Goal: Use online tool/utility: Use online tool/utility

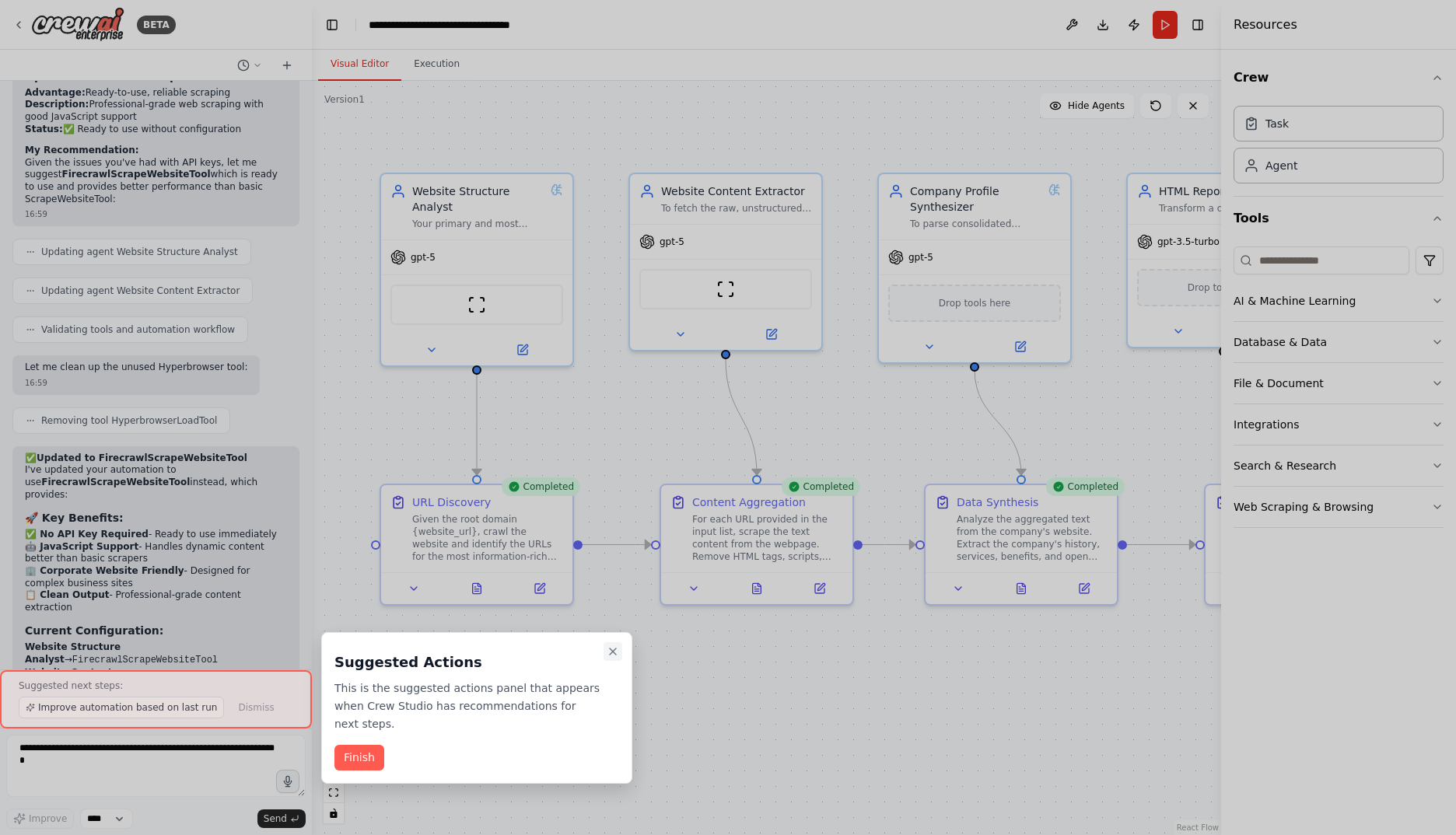
click at [611, 654] on icon "Close walkthrough" at bounding box center [612, 651] width 13 height 13
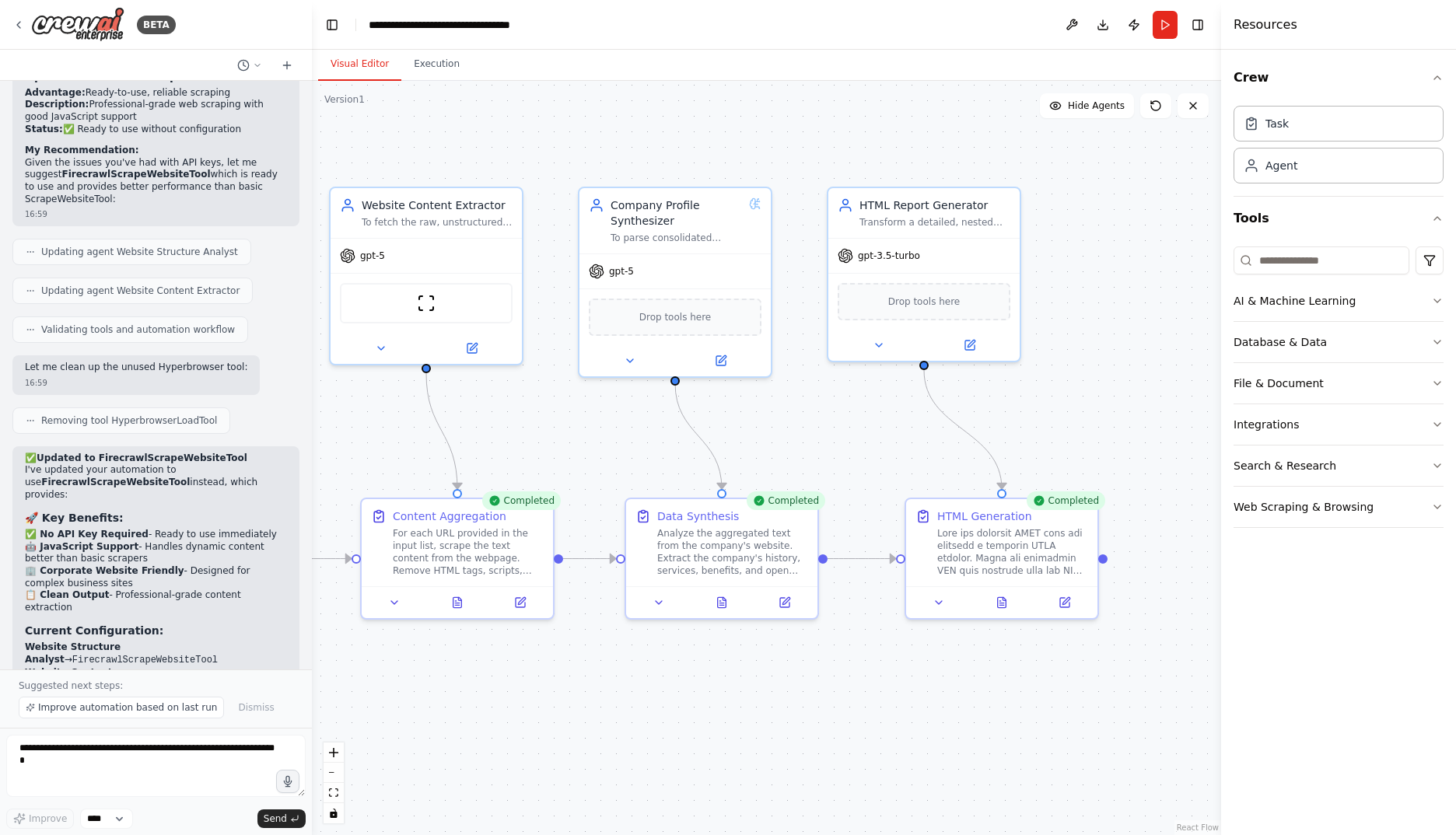
drag, startPoint x: 880, startPoint y: 669, endPoint x: 581, endPoint y: 683, distance: 299.3
click at [581, 683] on div ".deletable-edge-delete-btn { width: 20px; height: 20px; border: 0px solid #ffff…" at bounding box center [766, 458] width 909 height 755
click at [1002, 602] on icon at bounding box center [1001, 602] width 4 height 0
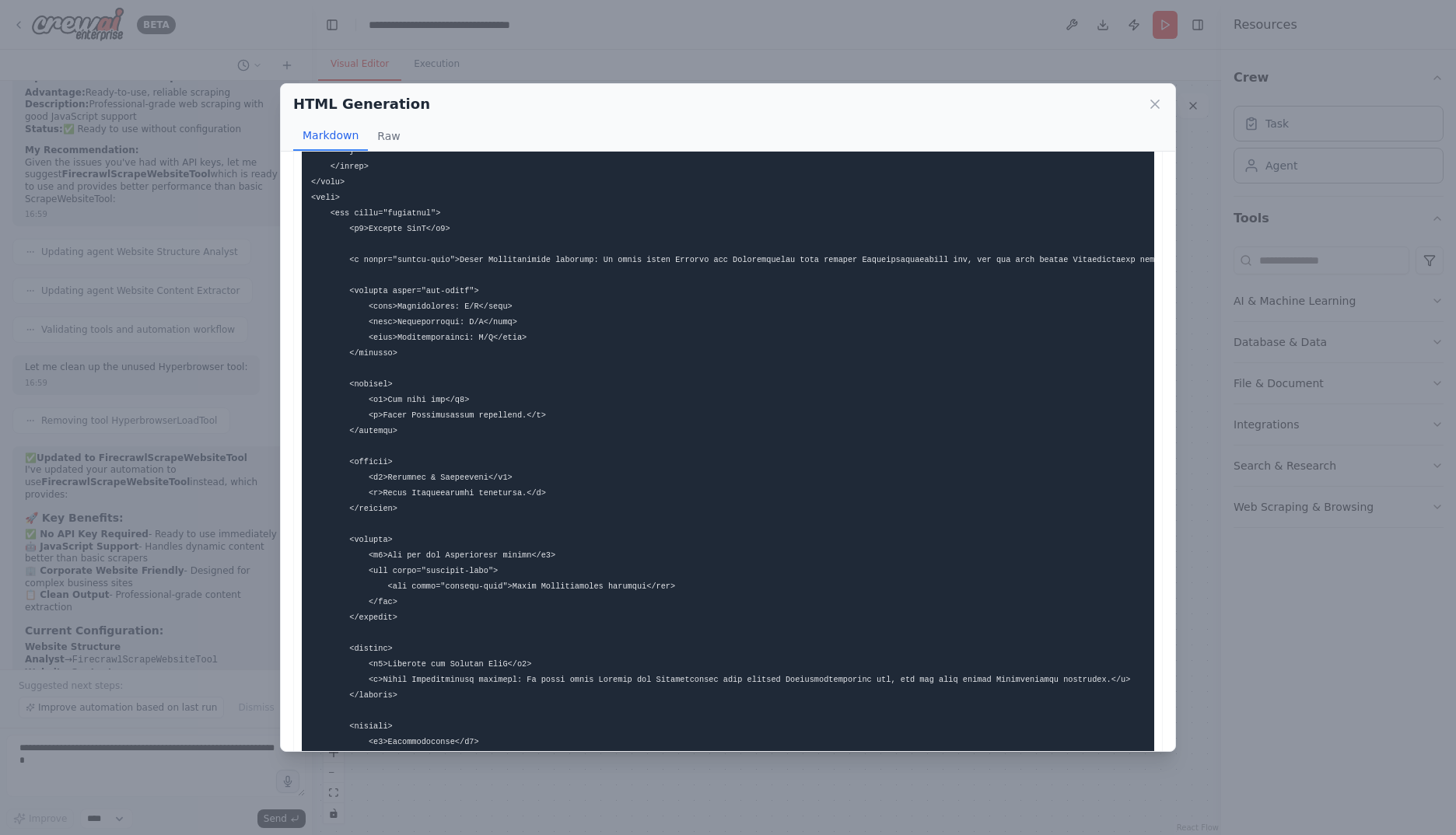
scroll to position [1037, 0]
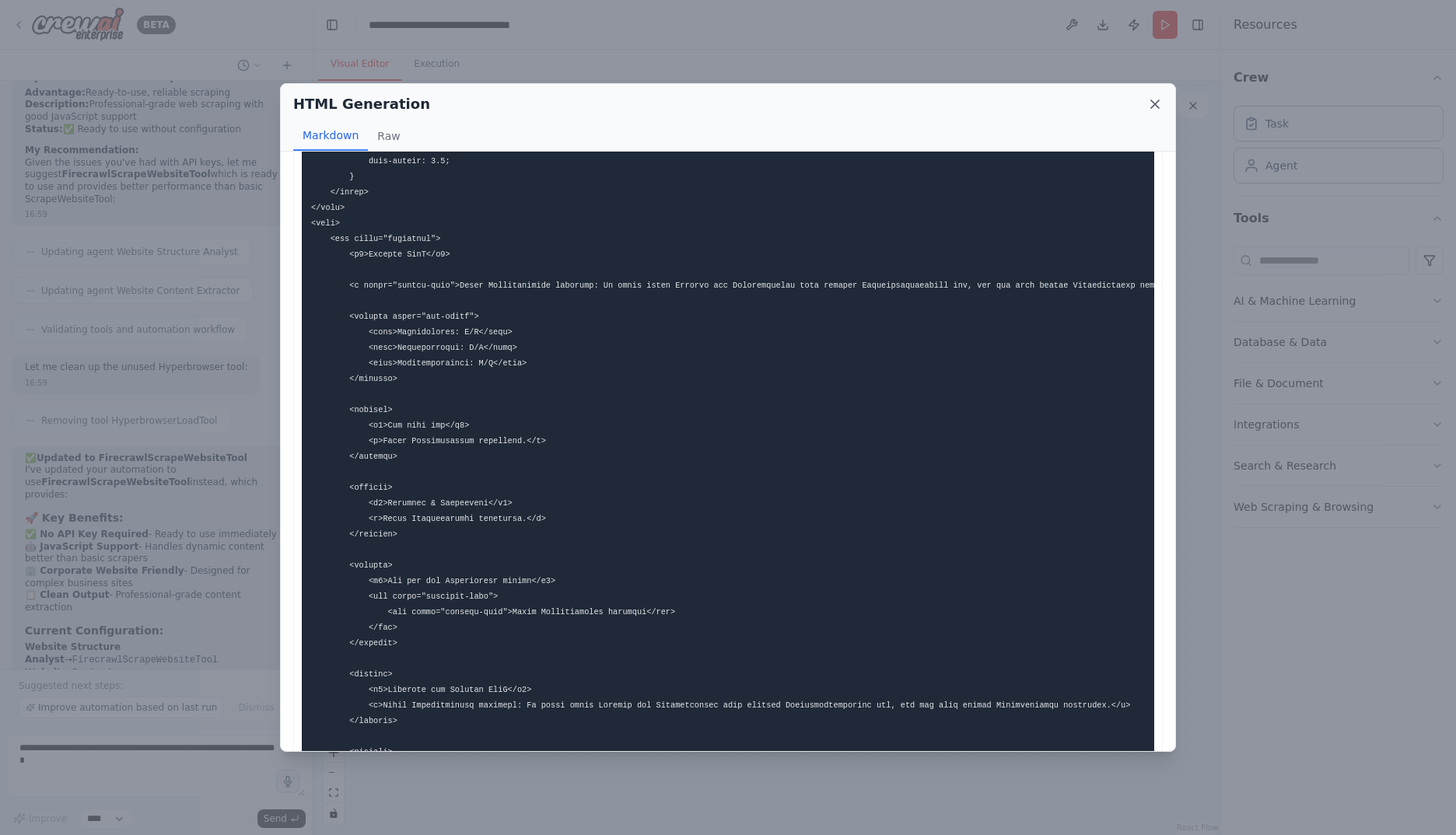
click at [1161, 110] on icon at bounding box center [1155, 104] width 16 height 16
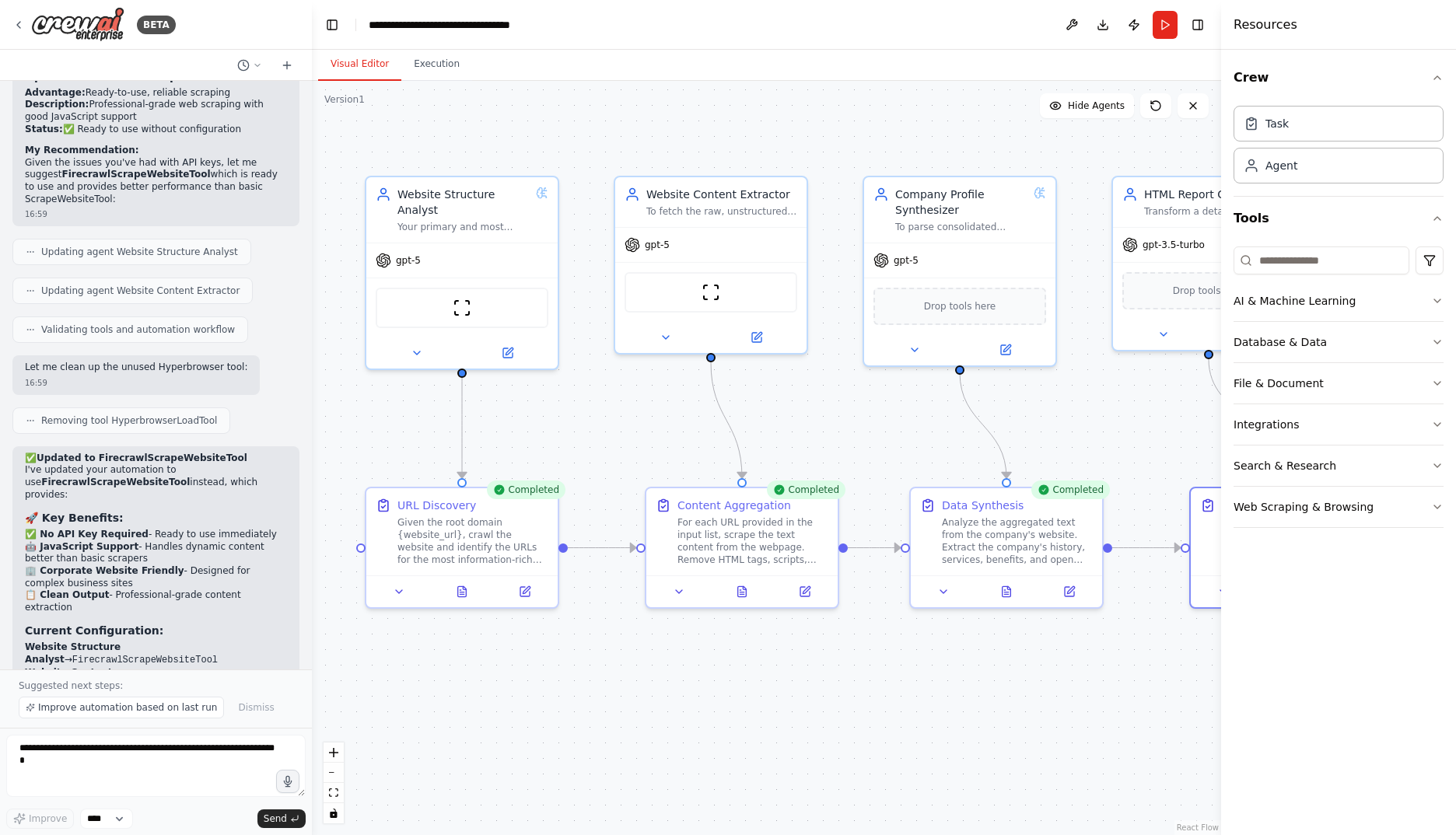
drag, startPoint x: 598, startPoint y: 434, endPoint x: 874, endPoint y: 423, distance: 276.2
click at [874, 423] on div ".deletable-edge-delete-btn { width: 20px; height: 20px; border: 0px solid #ffff…" at bounding box center [766, 458] width 909 height 755
drag, startPoint x: 873, startPoint y: 410, endPoint x: 874, endPoint y: 399, distance: 11.0
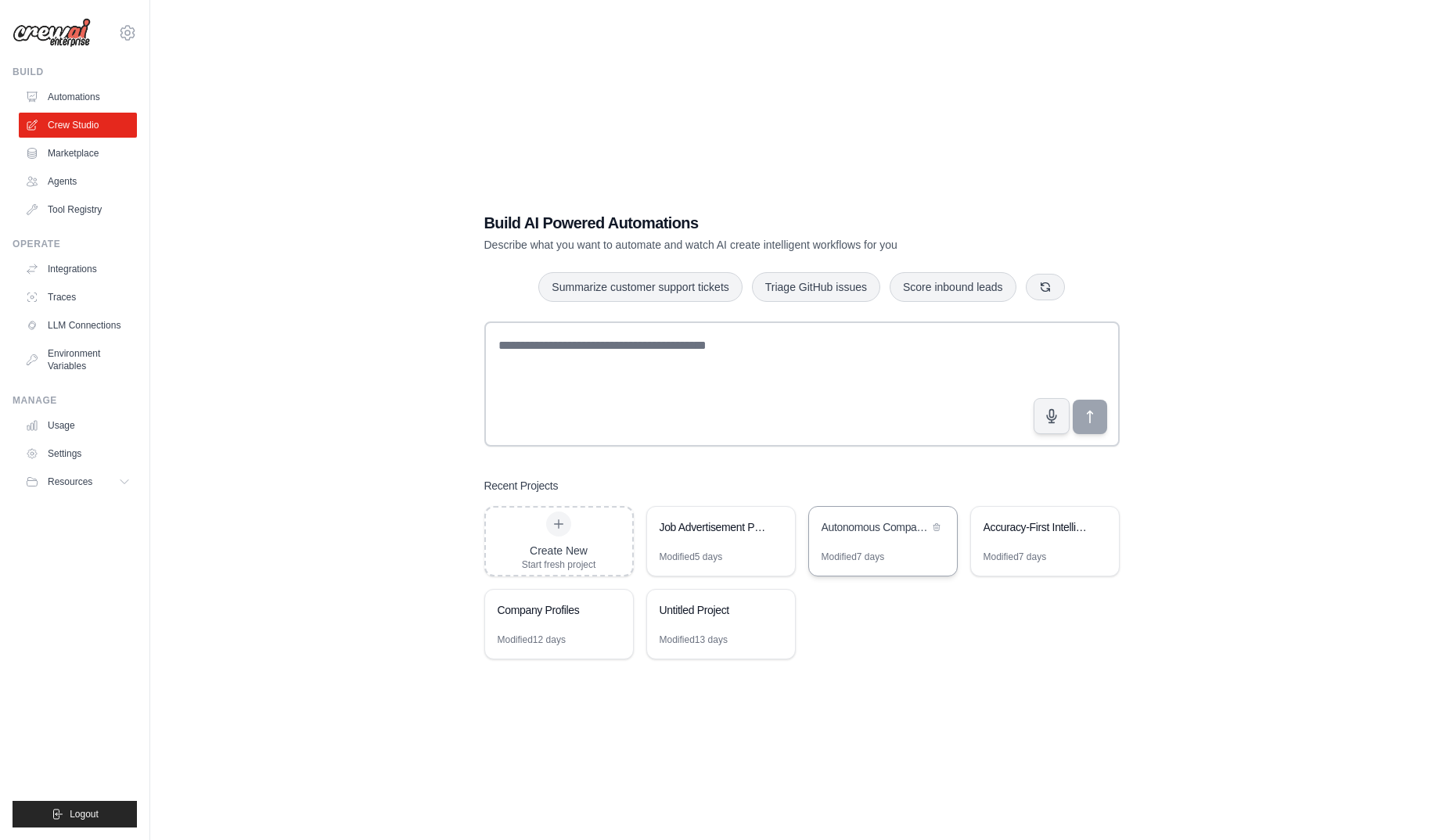
click at [886, 525] on div "Autonomous Company Profile Generator" at bounding box center [875, 527] width 107 height 16
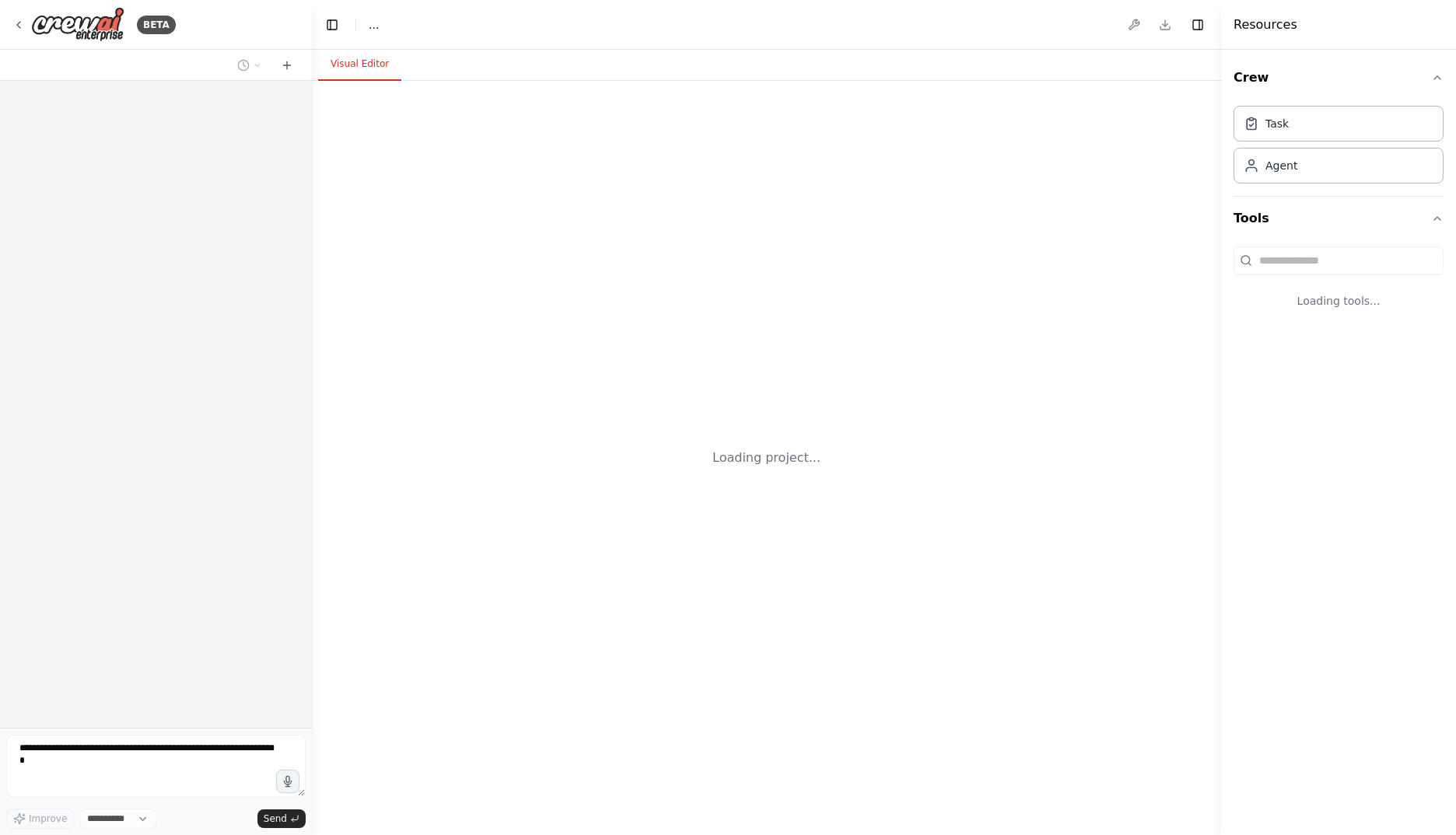
select select "****"
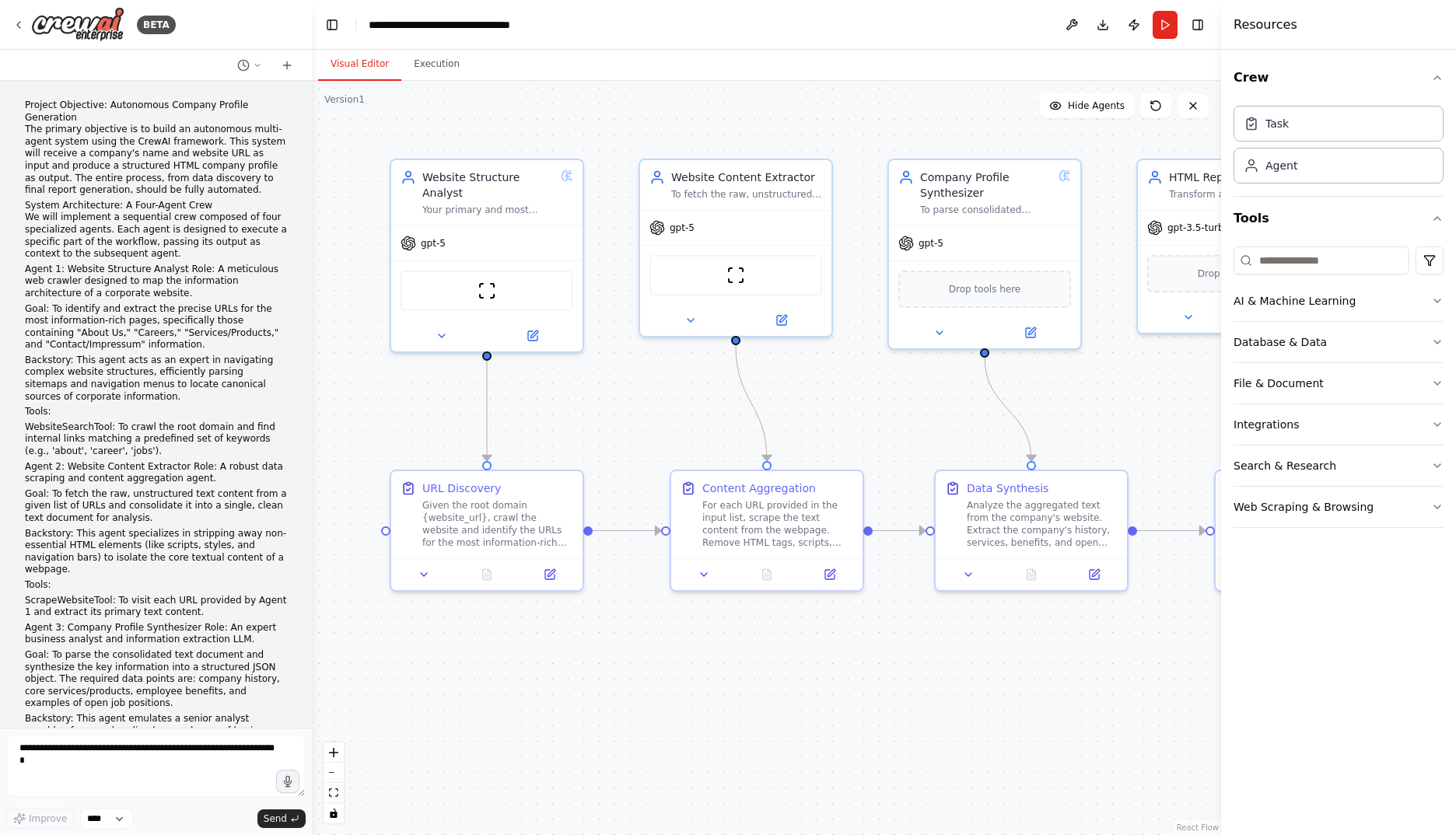
scroll to position [8918, 0]
